Goal: Find specific page/section: Find specific page/section

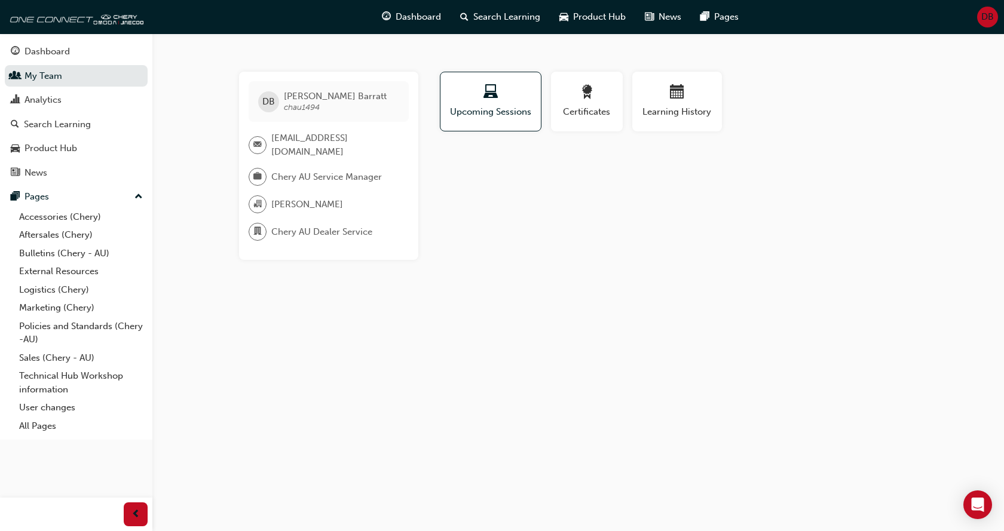
click at [341, 171] on span "Chery AU Service Manager" at bounding box center [326, 177] width 111 height 14
click at [50, 239] on link "Aftersales (Chery)" at bounding box center [80, 235] width 133 height 19
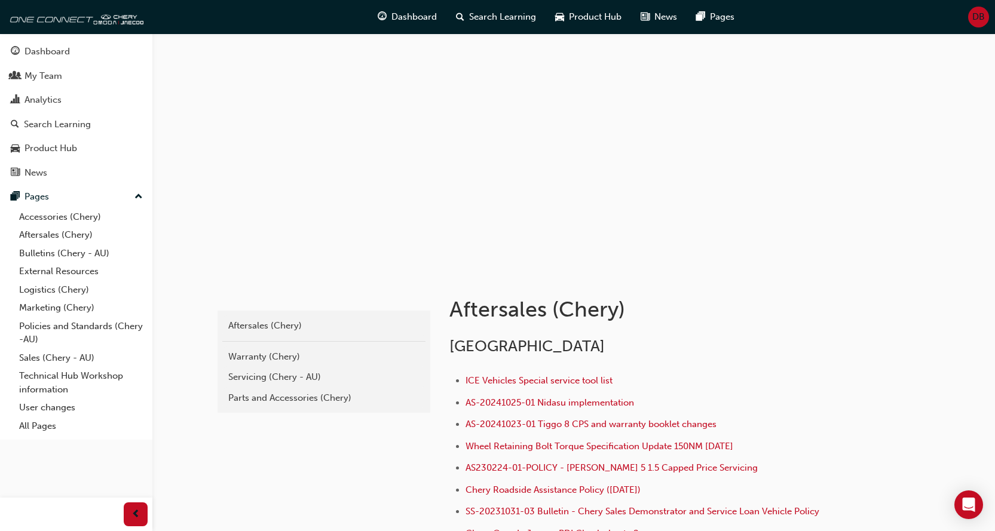
scroll to position [279, 0]
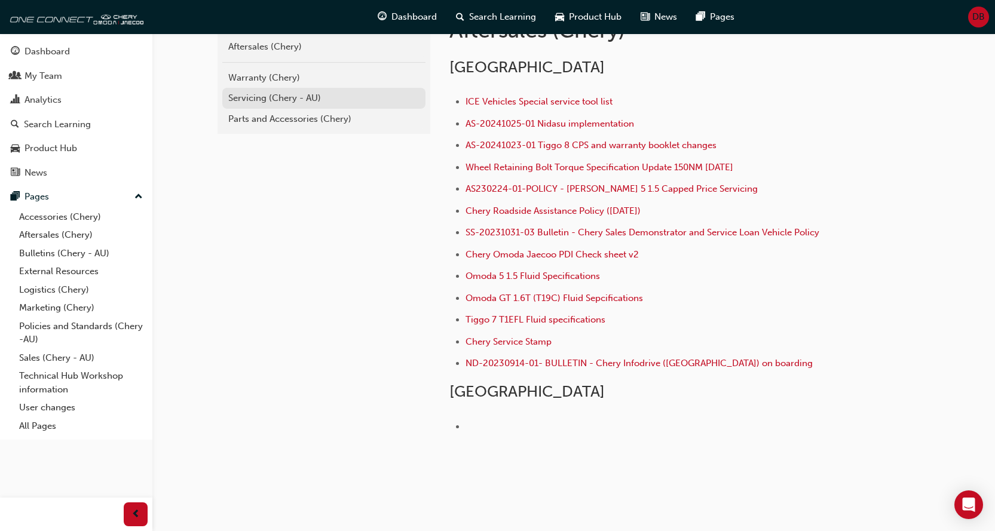
click at [308, 101] on div "Servicing (Chery - AU)" at bounding box center [323, 98] width 191 height 14
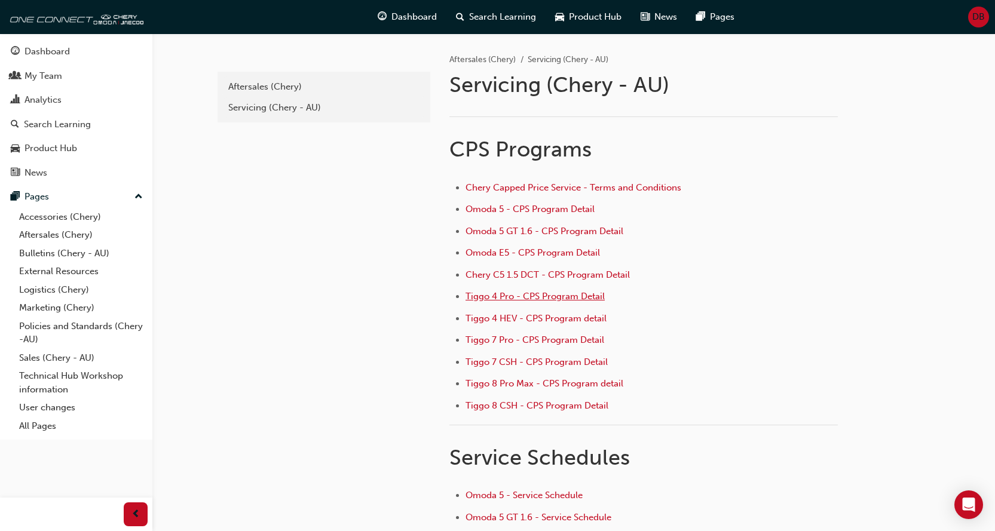
click at [562, 296] on span "Tiggo 4 Pro - CPS Program Detail" at bounding box center [535, 296] width 139 height 11
